Goal: Find specific page/section: Find specific page/section

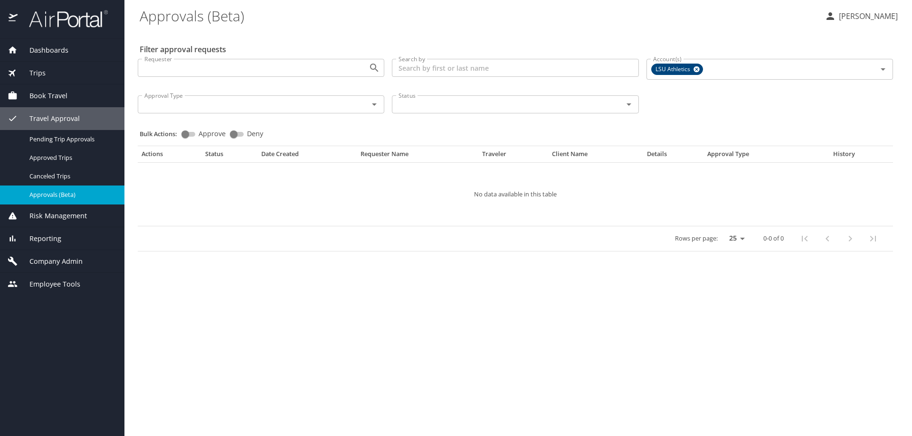
click at [66, 262] on span "Company Admin" at bounding box center [50, 261] width 65 height 10
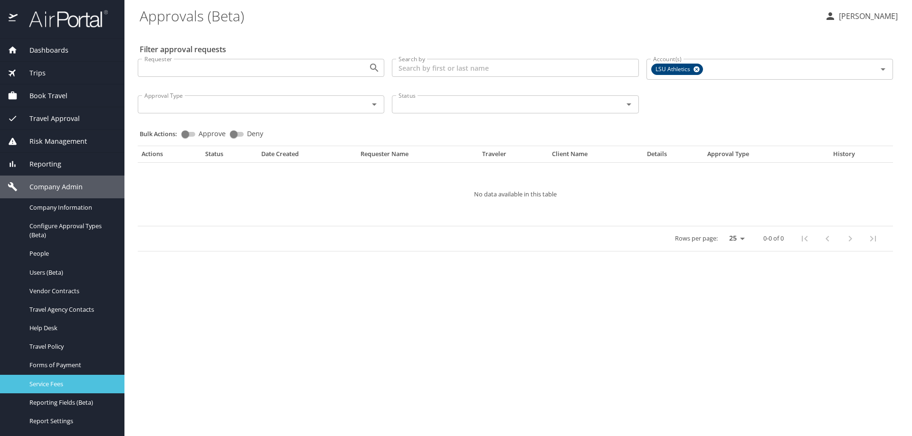
click at [70, 384] on span "Service Fees" at bounding box center [71, 384] width 84 height 9
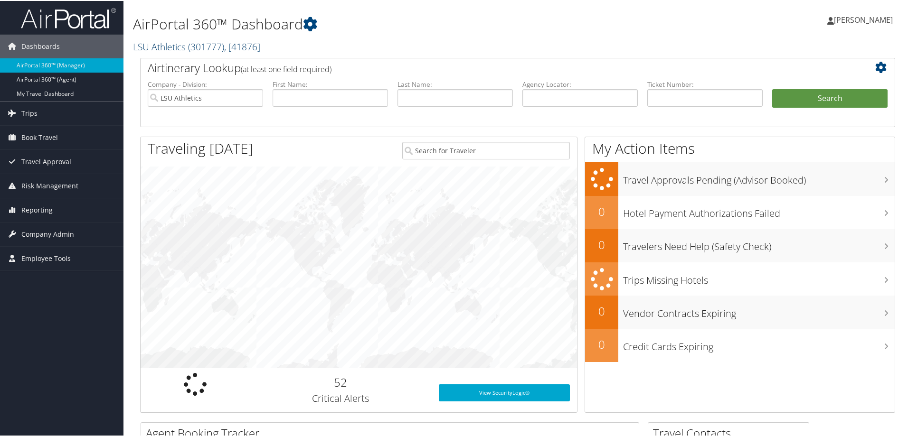
click at [251, 43] on span ", [ 41876 ]" at bounding box center [242, 45] width 36 height 13
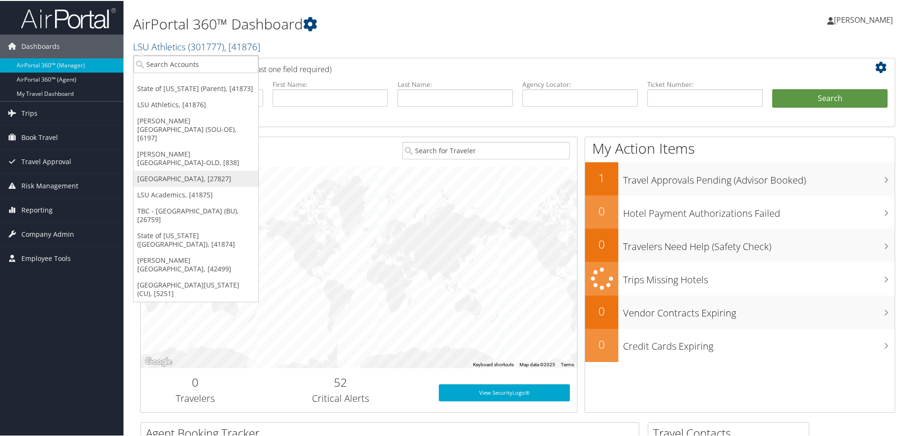
click at [173, 170] on link "[GEOGRAPHIC_DATA], [27827]" at bounding box center [195, 178] width 125 height 16
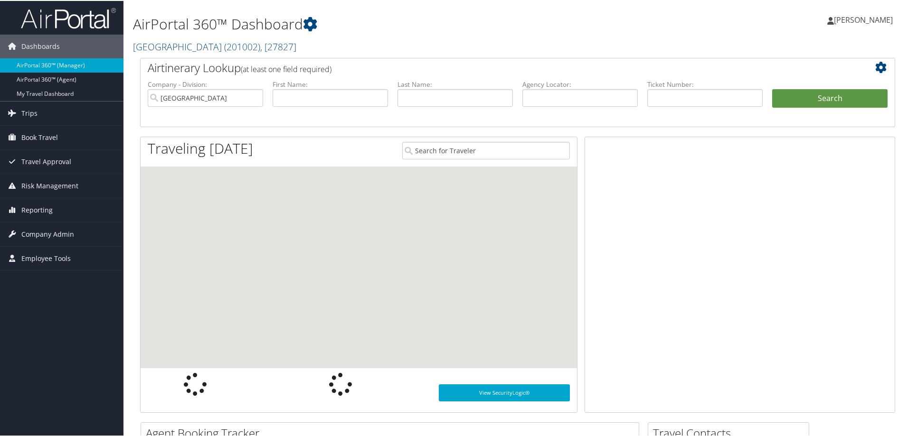
click at [60, 235] on span "Company Admin" at bounding box center [47, 234] width 53 height 24
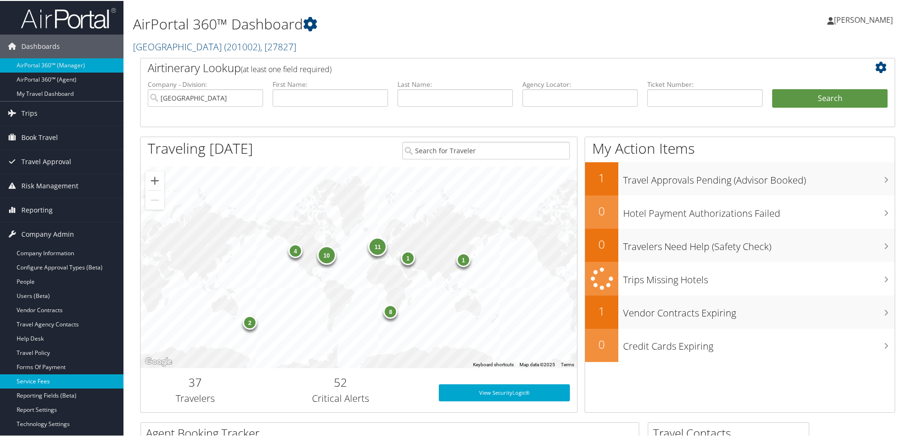
click at [49, 382] on link "Service Fees" at bounding box center [61, 381] width 123 height 14
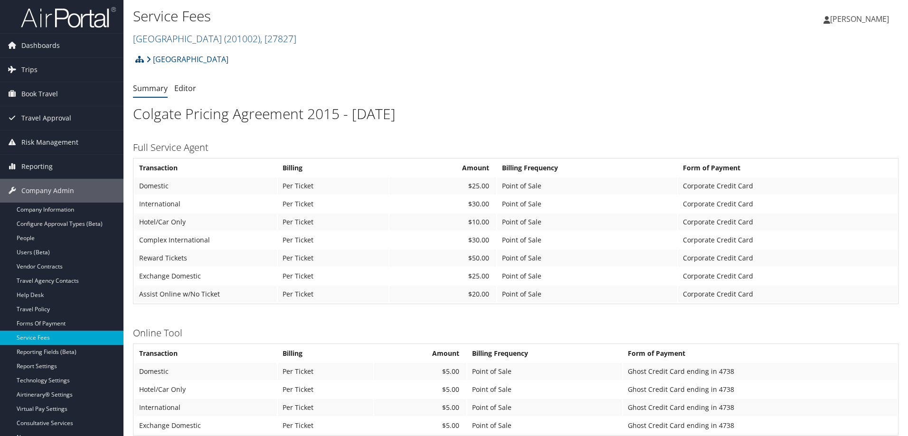
scroll to position [398, 0]
